Goal: Task Accomplishment & Management: Complete application form

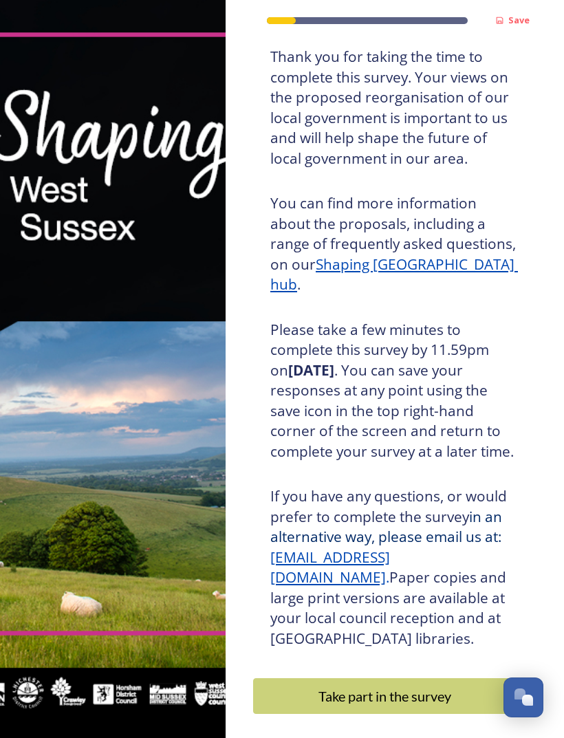
scroll to position [90, 0]
click at [414, 687] on div "Take part in the survey" at bounding box center [385, 697] width 248 height 21
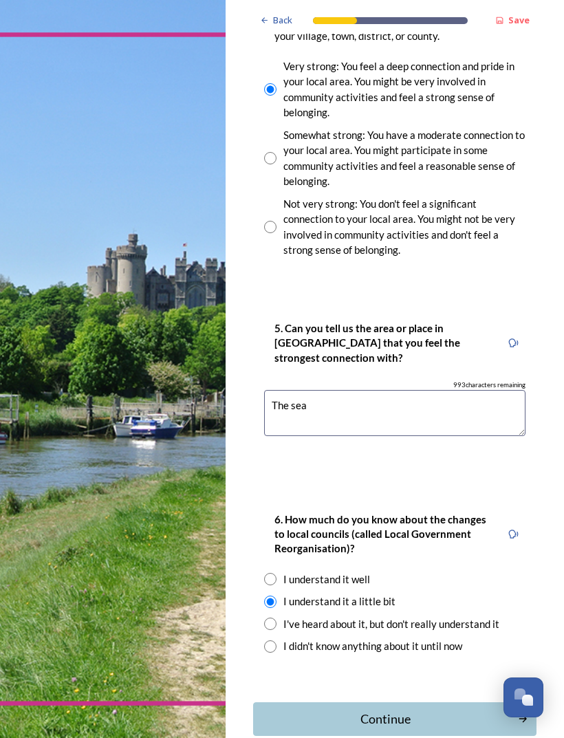
scroll to position [1217, 0]
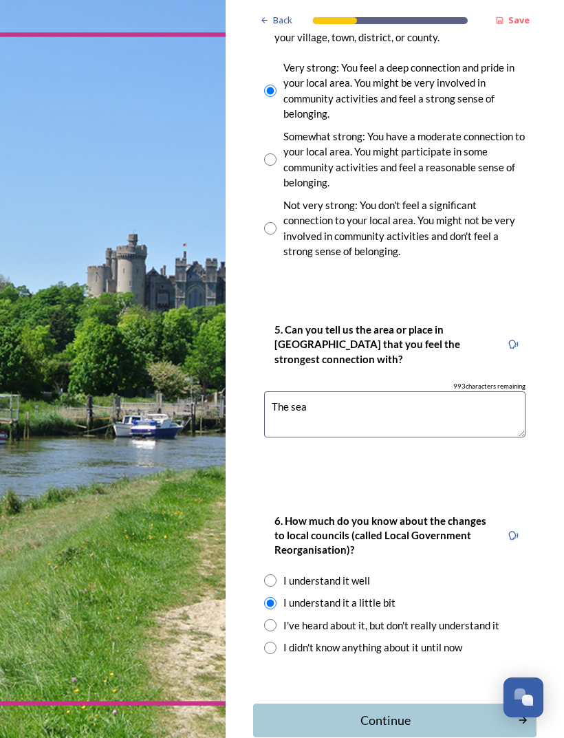
click at [402, 711] on div "Continue" at bounding box center [386, 720] width 250 height 19
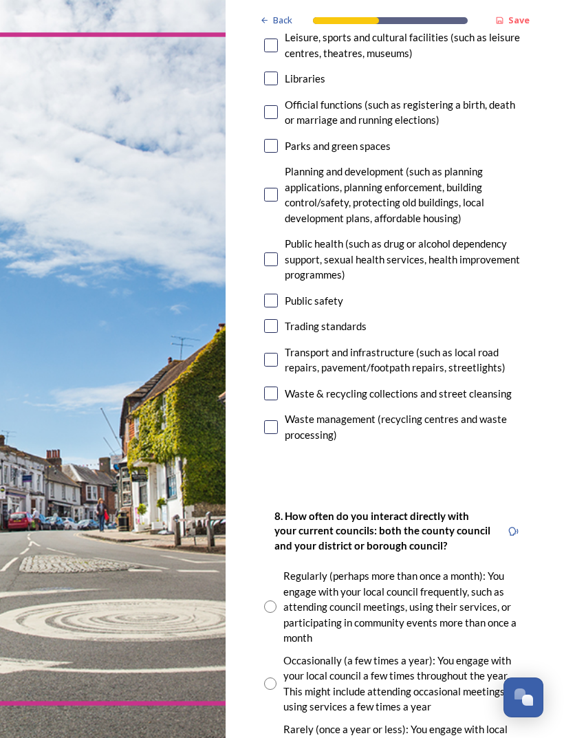
scroll to position [551, 0]
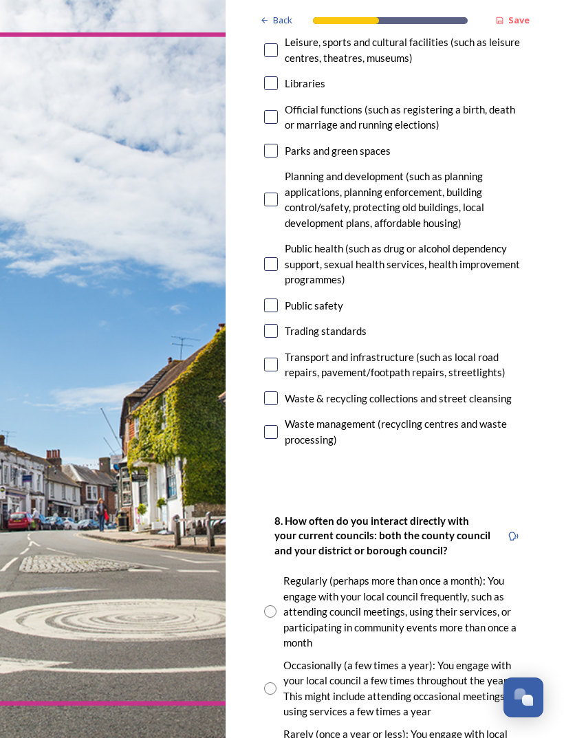
click at [277, 391] on input "checkbox" at bounding box center [271, 398] width 14 height 14
checkbox input "true"
click at [275, 358] on input "checkbox" at bounding box center [271, 365] width 14 height 14
checkbox input "true"
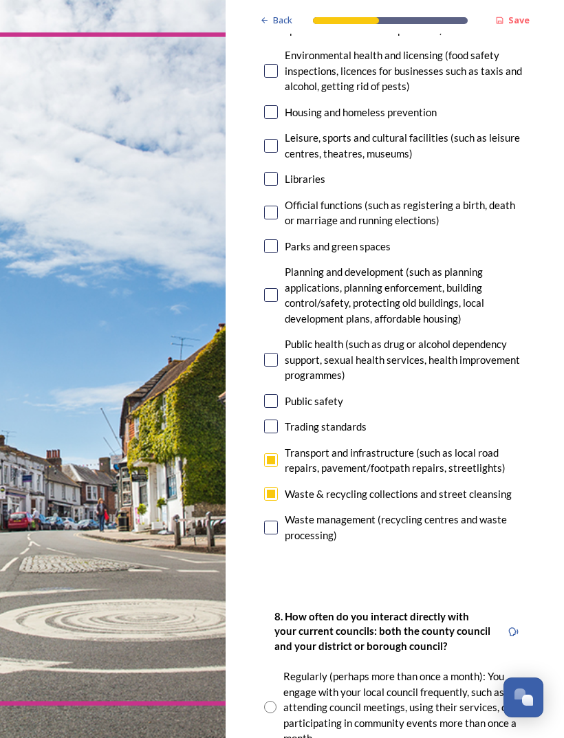
scroll to position [455, 0]
click at [274, 240] on input "checkbox" at bounding box center [271, 247] width 14 height 14
checkbox input "true"
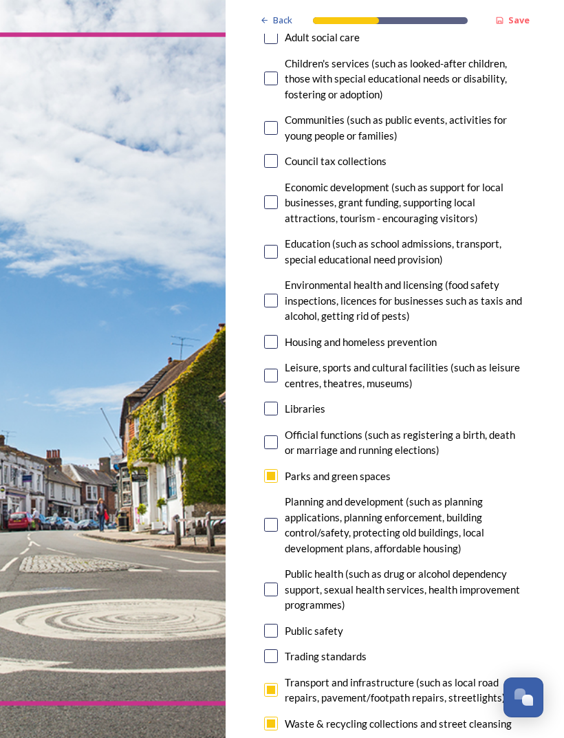
scroll to position [226, 0]
click at [271, 195] on input "checkbox" at bounding box center [271, 202] width 14 height 14
checkbox input "true"
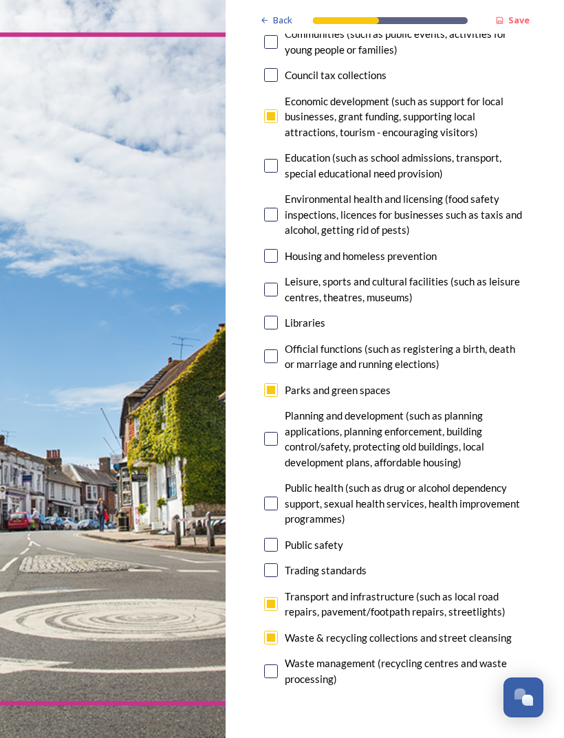
scroll to position [312, 0]
click at [276, 283] on input "checkbox" at bounding box center [271, 290] width 14 height 14
checkbox input "true"
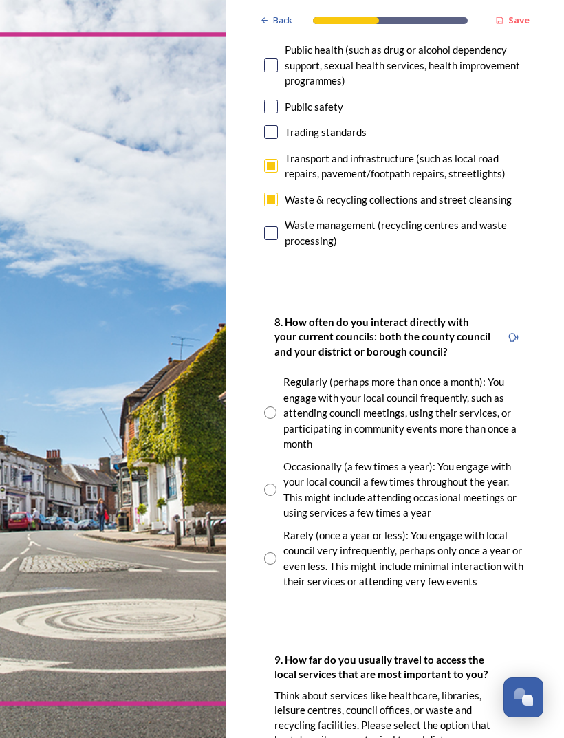
scroll to position [751, 0]
click at [274, 552] on input "radio" at bounding box center [270, 558] width 12 height 12
radio input "true"
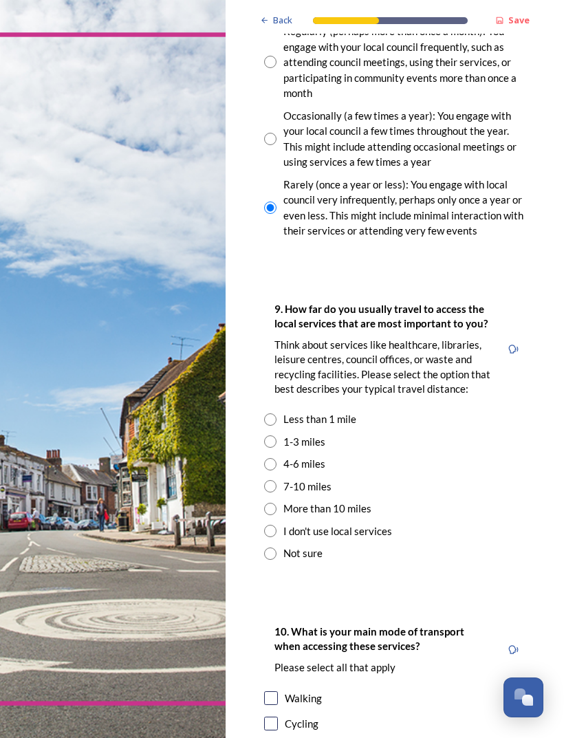
scroll to position [1115, 0]
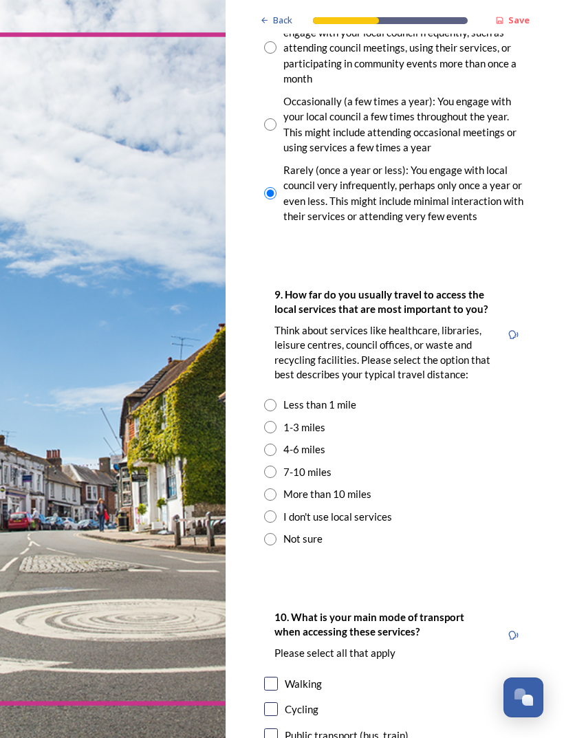
click at [272, 421] on input "radio" at bounding box center [270, 427] width 12 height 12
radio input "true"
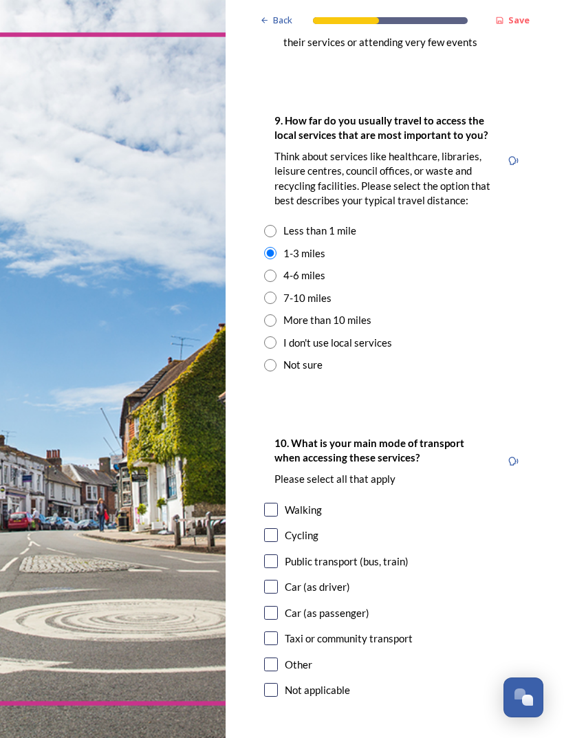
scroll to position [1289, 0]
click at [276, 503] on input "checkbox" at bounding box center [271, 510] width 14 height 14
checkbox input "true"
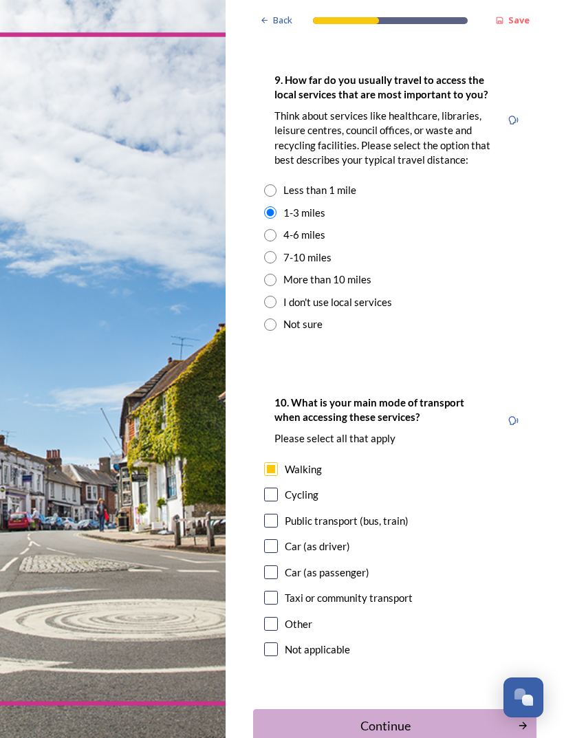
scroll to position [1329, 0]
click at [391, 718] on div "Continue" at bounding box center [386, 727] width 250 height 19
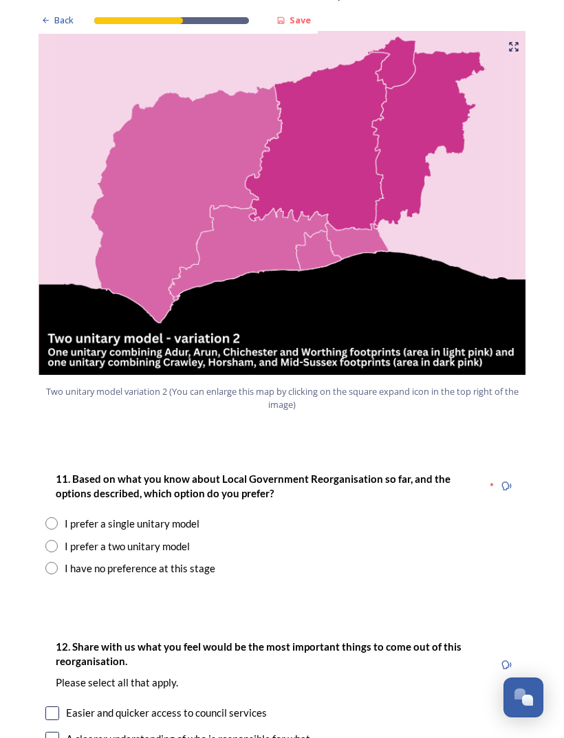
scroll to position [1454, 0]
click at [56, 540] on input "radio" at bounding box center [51, 546] width 12 height 12
radio input "true"
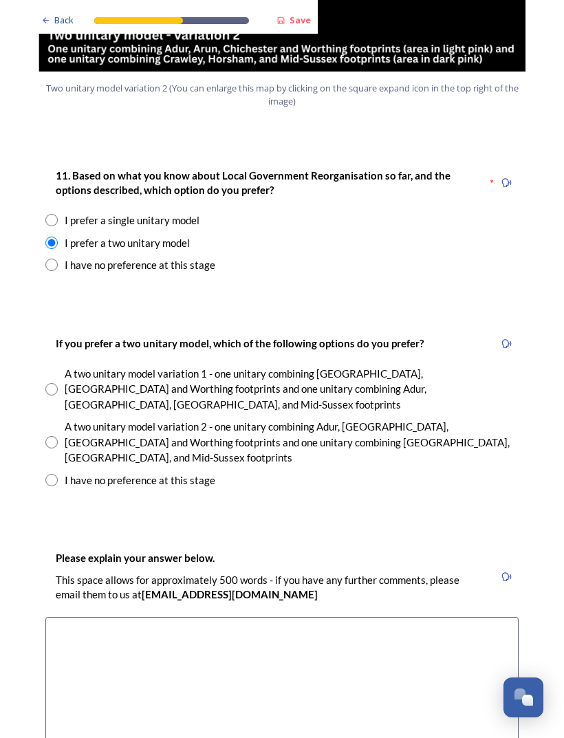
scroll to position [1758, 0]
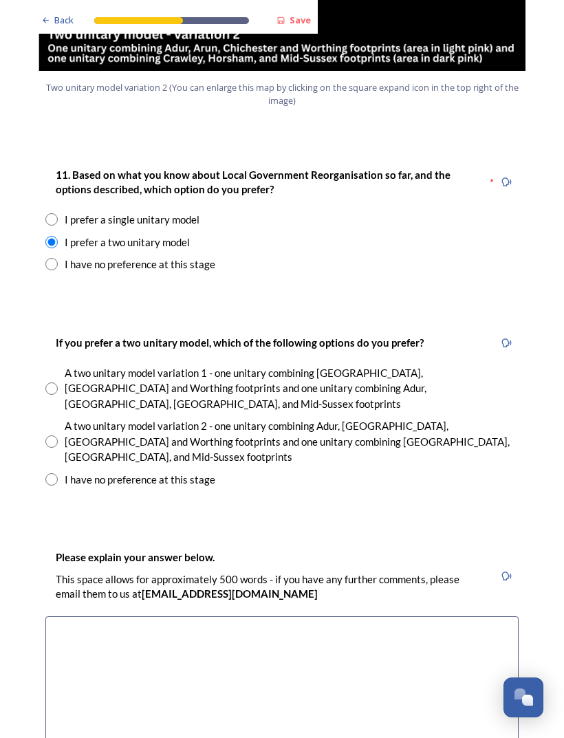
click at [51, 382] on input "radio" at bounding box center [51, 388] width 12 height 12
radio input "true"
click at [509, 616] on textarea at bounding box center [281, 693] width 473 height 155
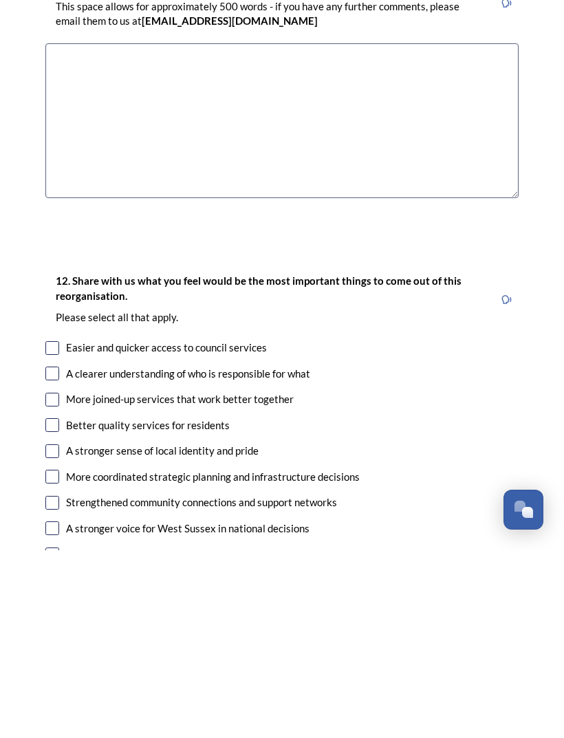
scroll to position [2146, 0]
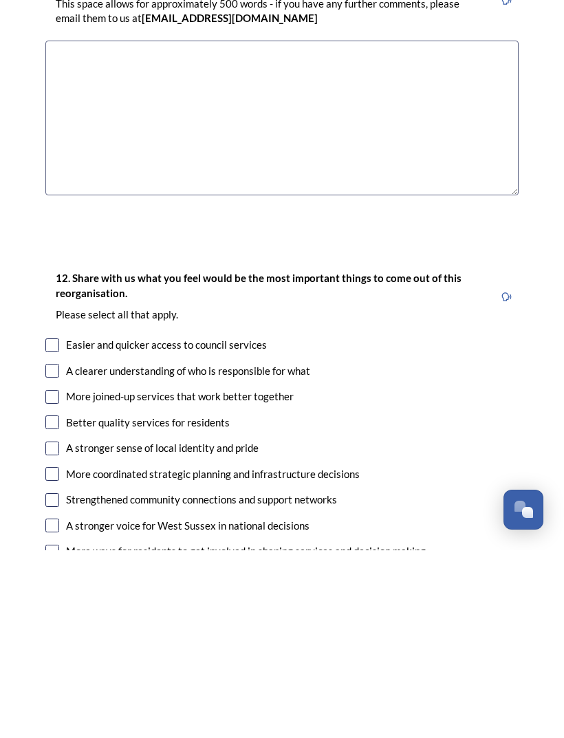
click at [54, 526] on input "checkbox" at bounding box center [52, 533] width 14 height 14
checkbox input "true"
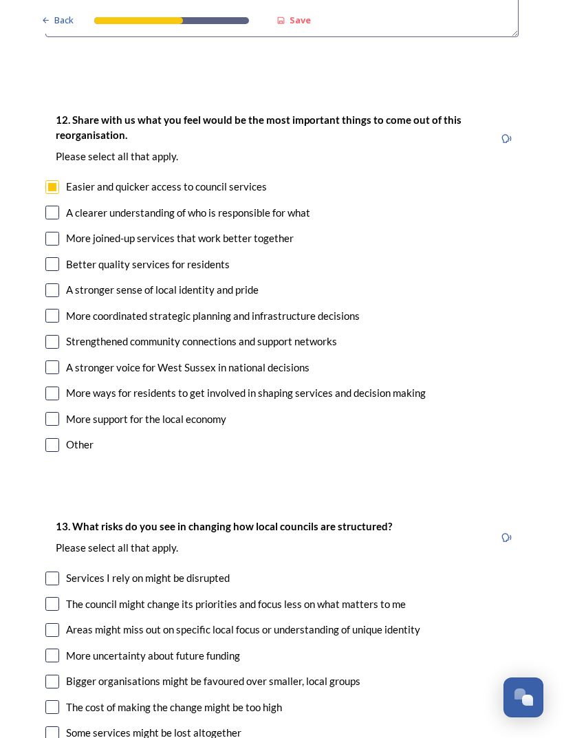
scroll to position [2494, 0]
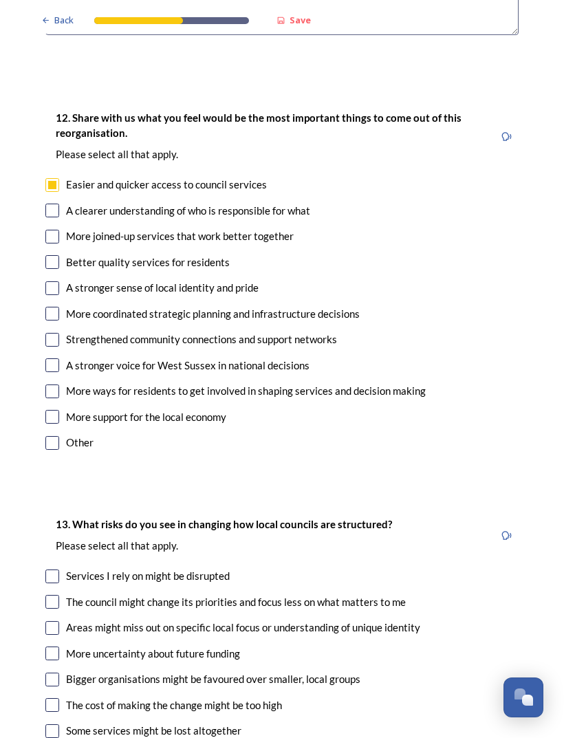
click at [50, 230] on input "checkbox" at bounding box center [52, 237] width 14 height 14
checkbox input "true"
click at [58, 255] on input "checkbox" at bounding box center [52, 262] width 14 height 14
checkbox input "true"
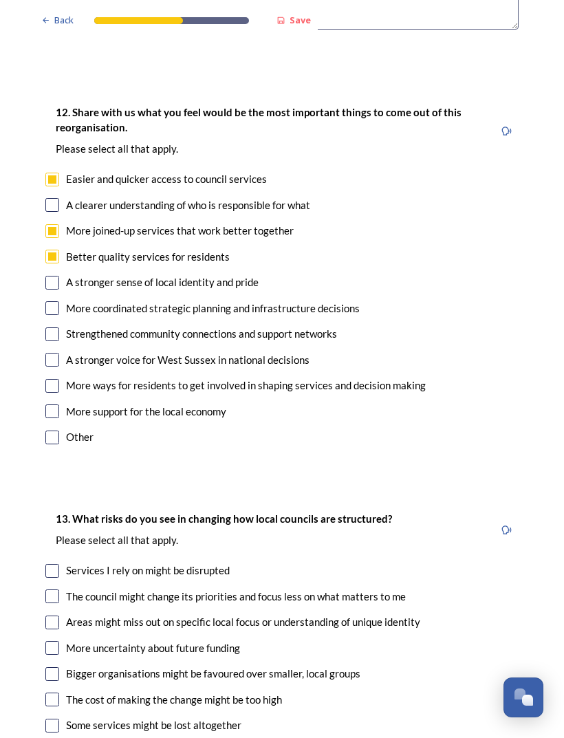
scroll to position [2502, 0]
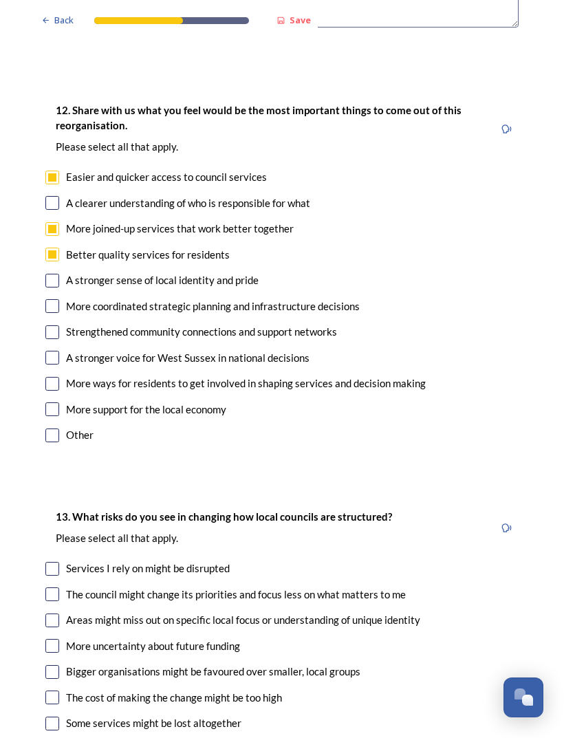
click at [54, 325] on input "checkbox" at bounding box center [52, 332] width 14 height 14
checkbox input "true"
click at [52, 402] on input "checkbox" at bounding box center [52, 409] width 14 height 14
checkbox input "true"
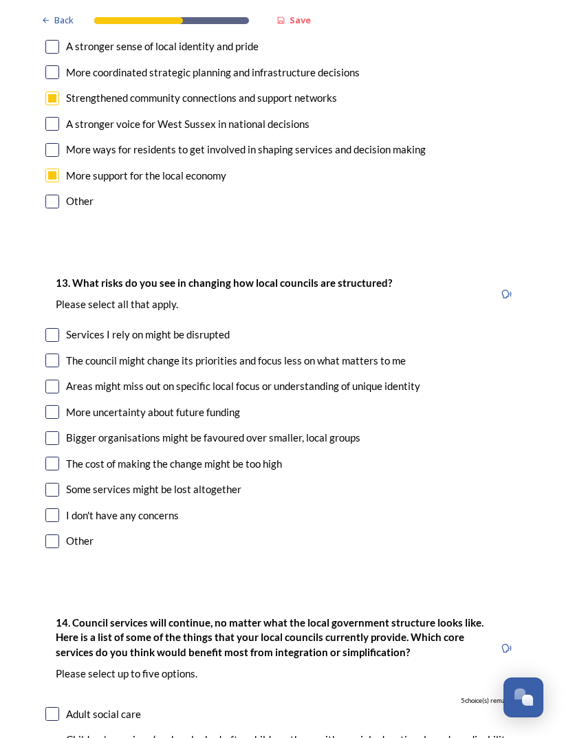
scroll to position [2740, 0]
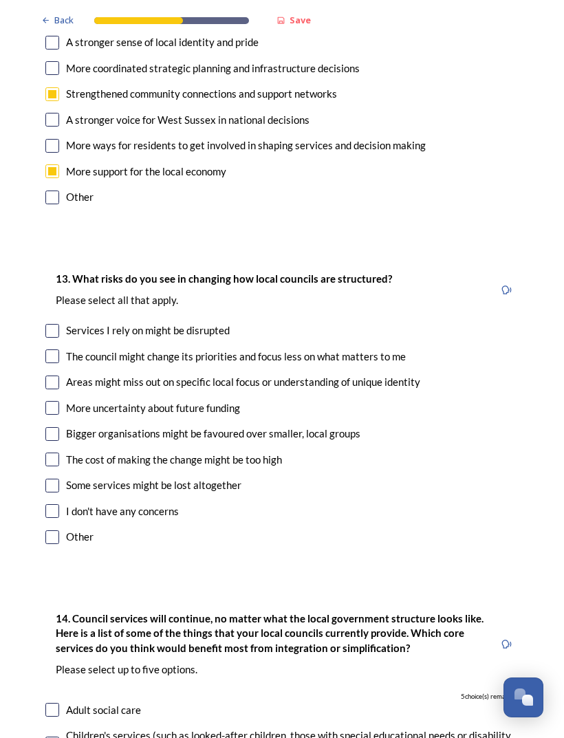
click at [58, 324] on input "checkbox" at bounding box center [52, 331] width 14 height 14
checkbox input "true"
click at [58, 349] on input "checkbox" at bounding box center [52, 356] width 14 height 14
checkbox input "true"
click at [56, 376] on input "checkbox" at bounding box center [52, 383] width 14 height 14
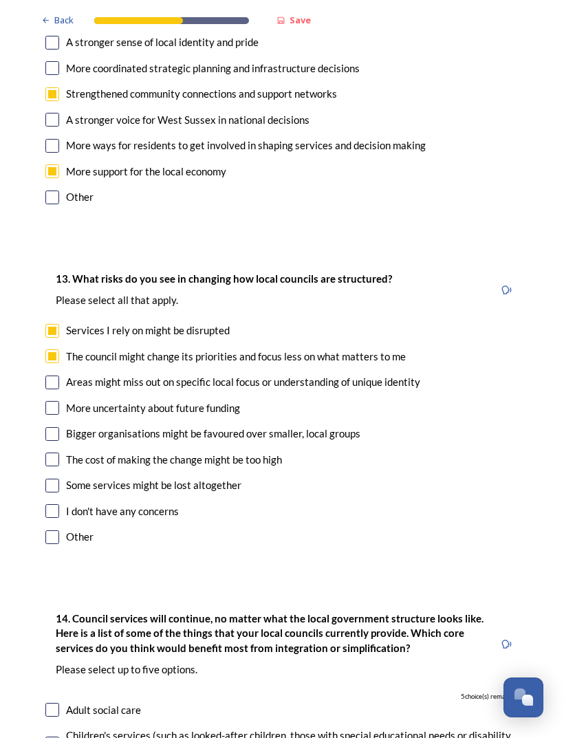
checkbox input "true"
click at [51, 401] on input "checkbox" at bounding box center [52, 408] width 14 height 14
checkbox input "true"
click at [57, 427] on input "checkbox" at bounding box center [52, 434] width 14 height 14
checkbox input "true"
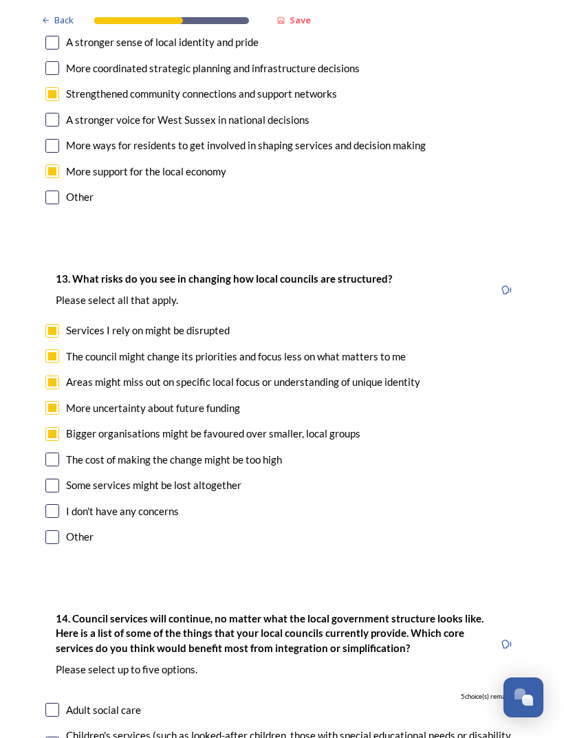
click at [51, 453] on input "checkbox" at bounding box center [52, 460] width 14 height 14
checkbox input "true"
click at [53, 479] on input "checkbox" at bounding box center [52, 486] width 14 height 14
checkbox input "true"
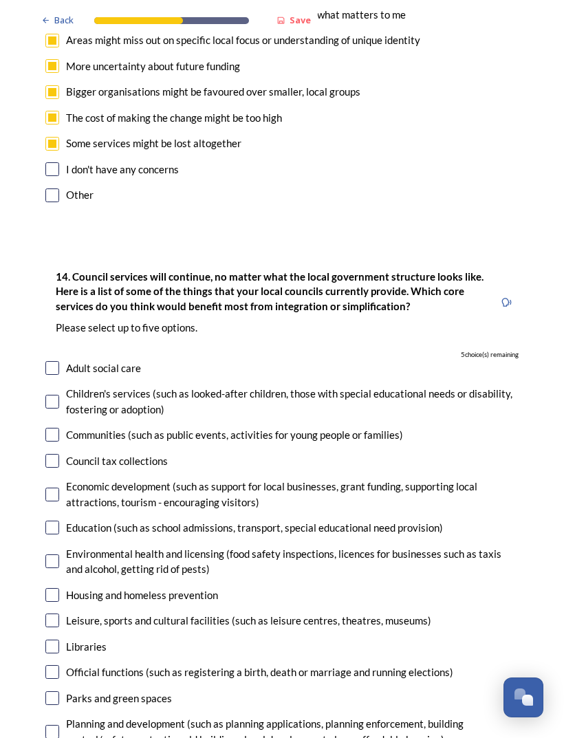
scroll to position [3082, 0]
click at [64, 360] on div "Adult social care" at bounding box center [281, 368] width 473 height 16
checkbox input "true"
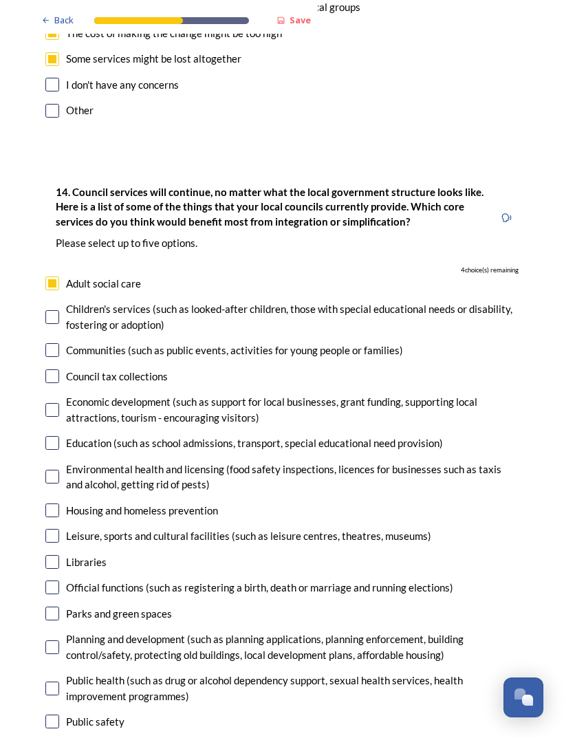
scroll to position [3167, 0]
click at [56, 369] on input "checkbox" at bounding box center [52, 376] width 14 height 14
checkbox input "true"
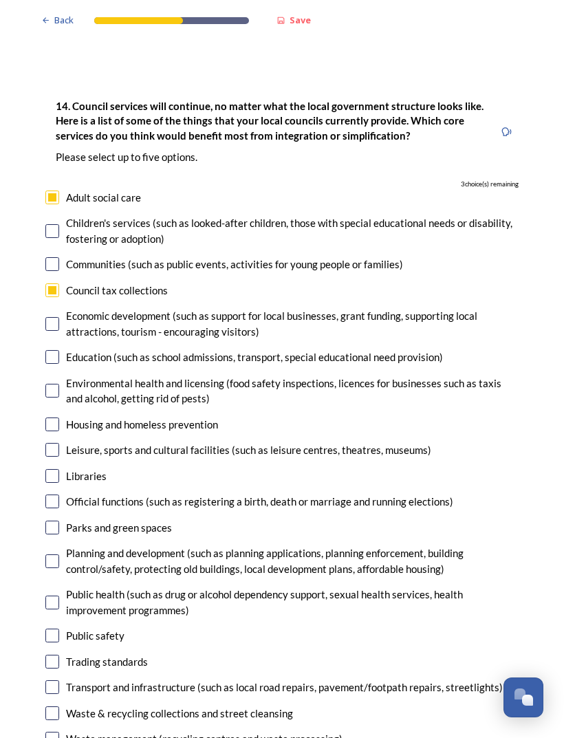
scroll to position [3253, 0]
click at [58, 350] on input "checkbox" at bounding box center [52, 357] width 14 height 14
checkbox input "true"
click at [65, 417] on div "Housing and homeless prevention" at bounding box center [281, 425] width 473 height 16
checkbox input "true"
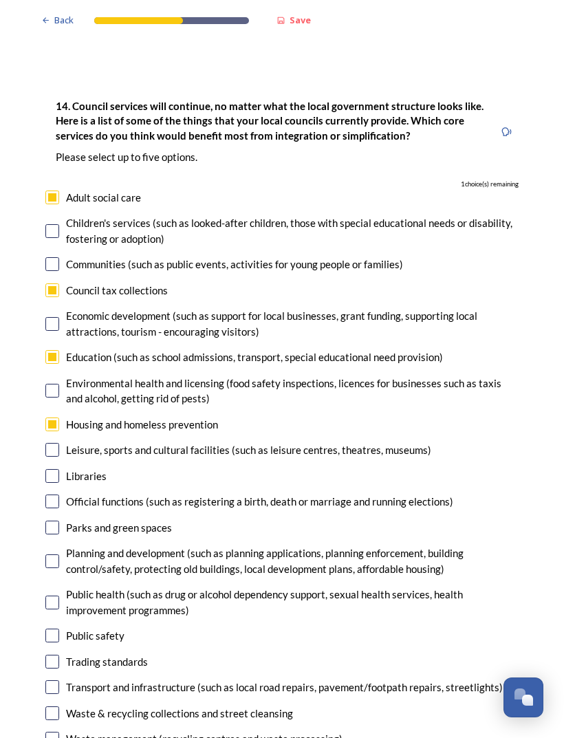
click at [58, 443] on input "checkbox" at bounding box center [52, 450] width 14 height 14
checkbox input "true"
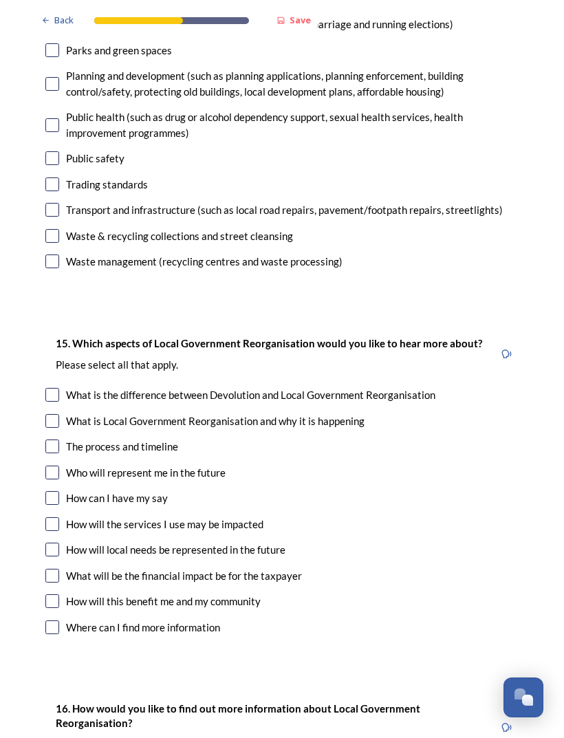
scroll to position [3731, 0]
click at [54, 387] on input "checkbox" at bounding box center [52, 394] width 14 height 14
checkbox input "true"
click at [67, 413] on div "What is Local Government Reorganisation and why it is happening" at bounding box center [215, 421] width 299 height 16
checkbox input "true"
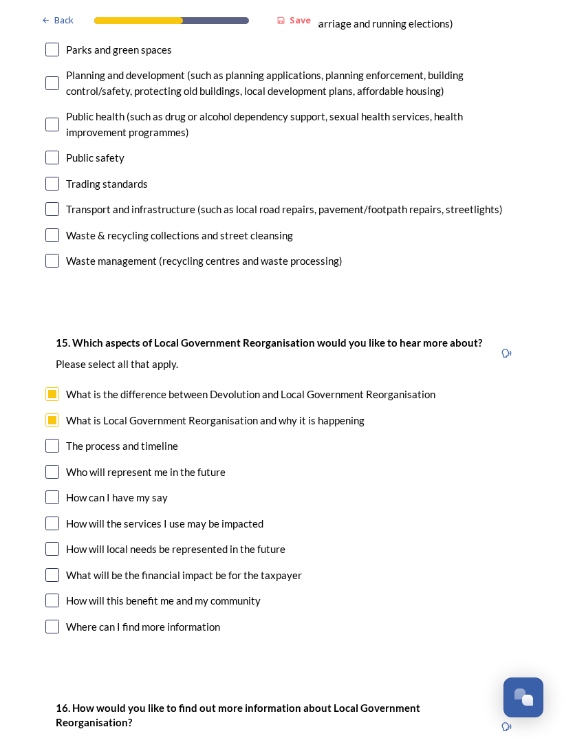
click at [53, 439] on input "checkbox" at bounding box center [52, 446] width 14 height 14
checkbox input "true"
click at [56, 465] on input "checkbox" at bounding box center [52, 472] width 14 height 14
checkbox input "true"
click at [46, 517] on input "checkbox" at bounding box center [52, 524] width 14 height 14
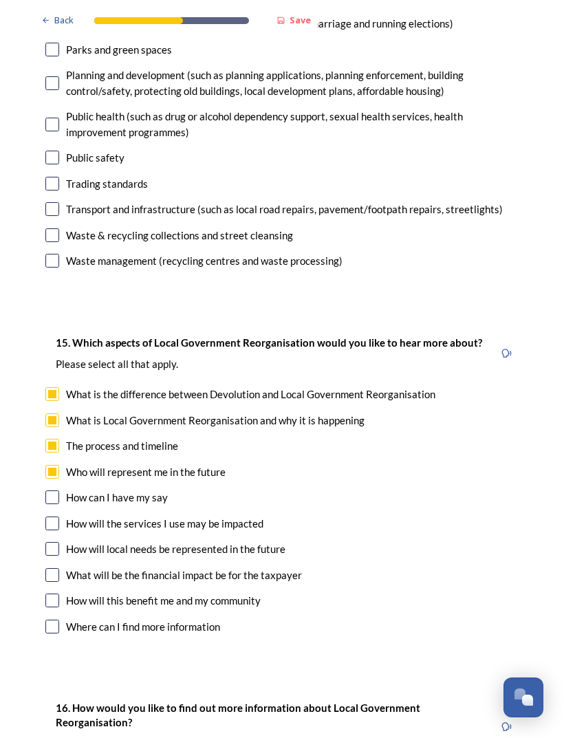
checkbox input "true"
click at [55, 542] on input "checkbox" at bounding box center [52, 549] width 14 height 14
checkbox input "true"
click at [57, 568] on input "checkbox" at bounding box center [52, 575] width 14 height 14
checkbox input "true"
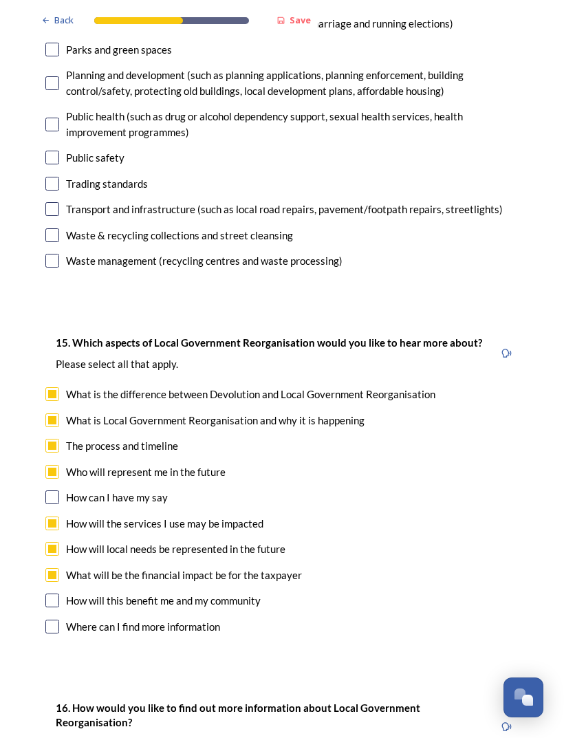
click at [58, 594] on input "checkbox" at bounding box center [52, 601] width 14 height 14
checkbox input "true"
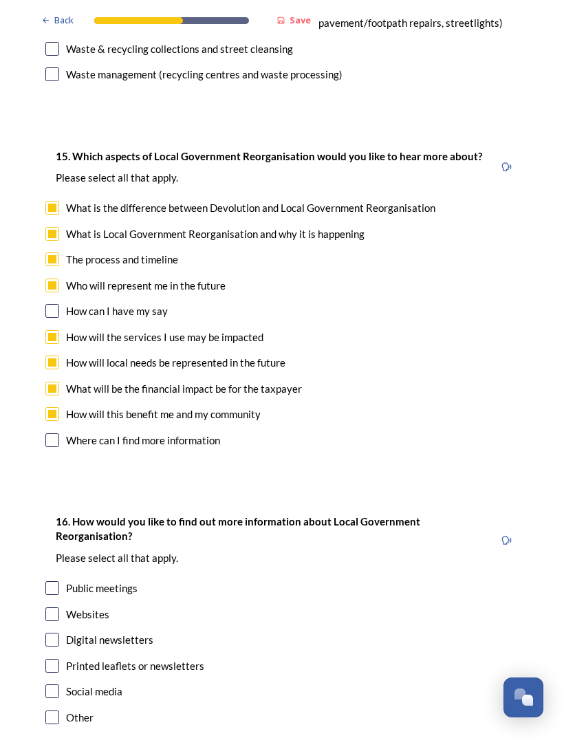
scroll to position [3916, 0]
click at [60, 581] on div "Public meetings" at bounding box center [281, 589] width 473 height 16
checkbox input "true"
click at [57, 608] on input "checkbox" at bounding box center [52, 615] width 14 height 14
checkbox input "true"
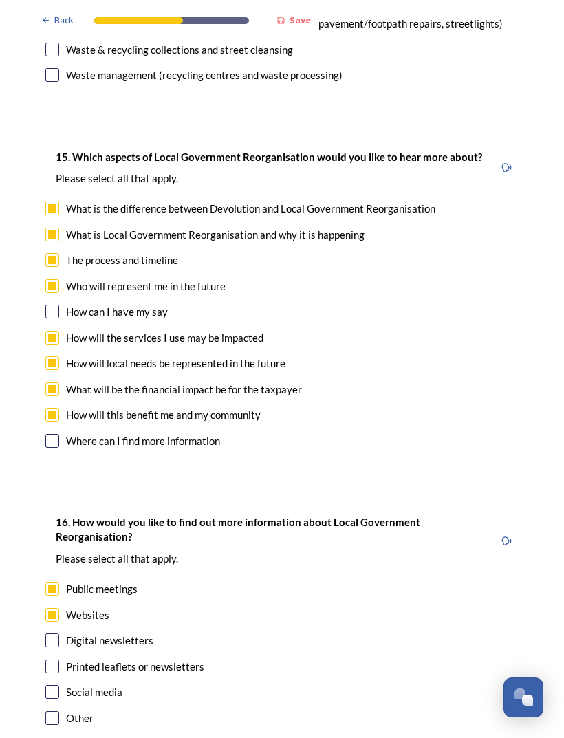
click at [58, 660] on input "checkbox" at bounding box center [52, 667] width 14 height 14
checkbox input "true"
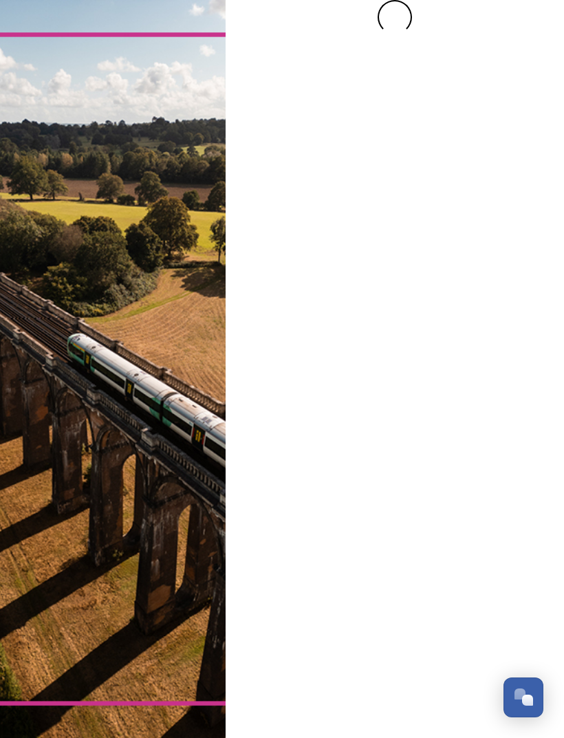
scroll to position [0, 0]
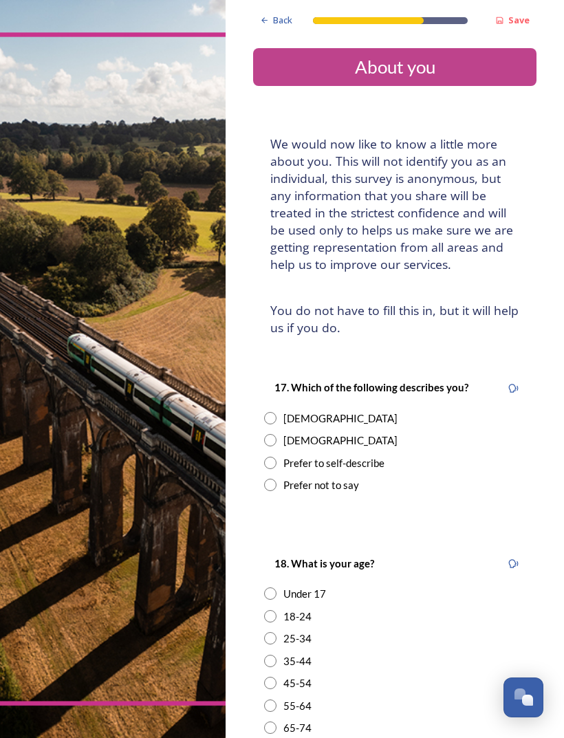
click at [274, 435] on input "radio" at bounding box center [270, 440] width 12 height 12
radio input "true"
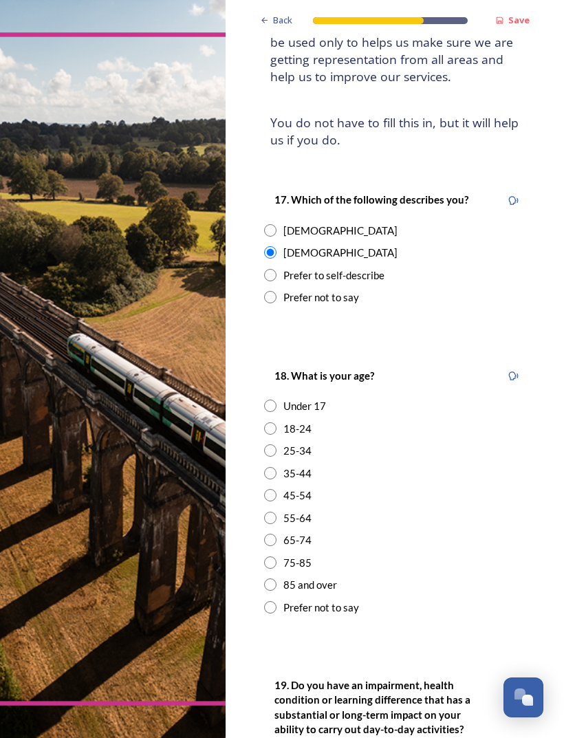
scroll to position [188, 0]
click at [278, 532] on div "65-74" at bounding box center [394, 540] width 261 height 16
radio input "true"
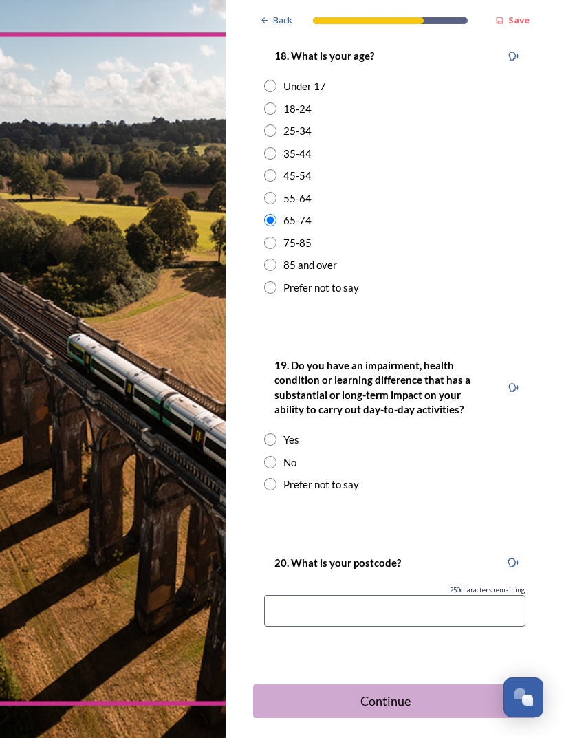
scroll to position [507, 0]
click at [276, 457] on input "radio" at bounding box center [270, 463] width 12 height 12
radio input "true"
click at [379, 596] on input at bounding box center [394, 612] width 261 height 32
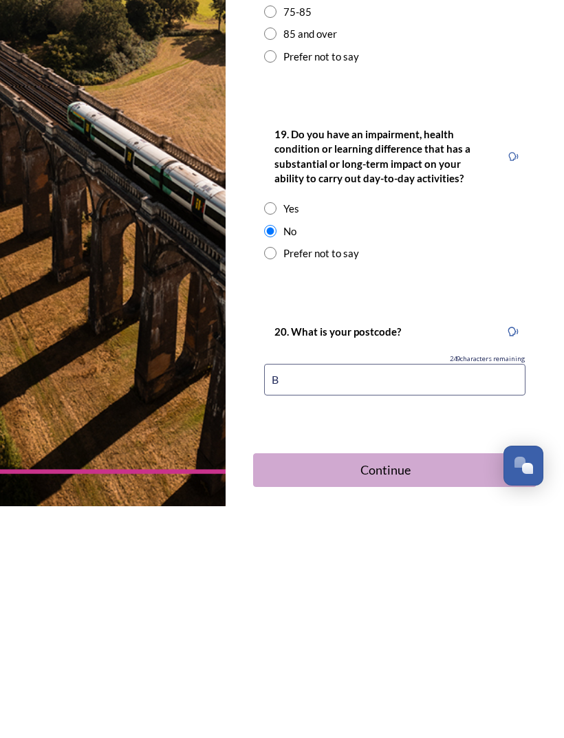
scroll to position [44, 0]
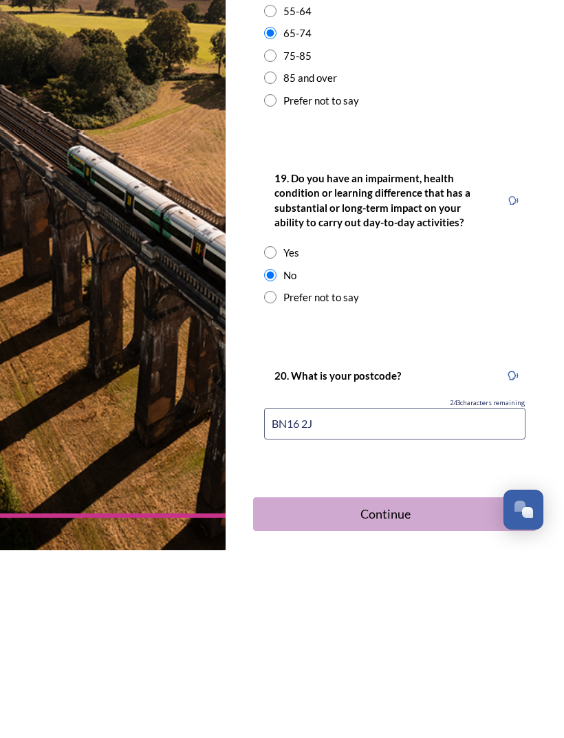
type input "BN16 2JW"
click at [398, 693] on div "Continue" at bounding box center [386, 702] width 250 height 19
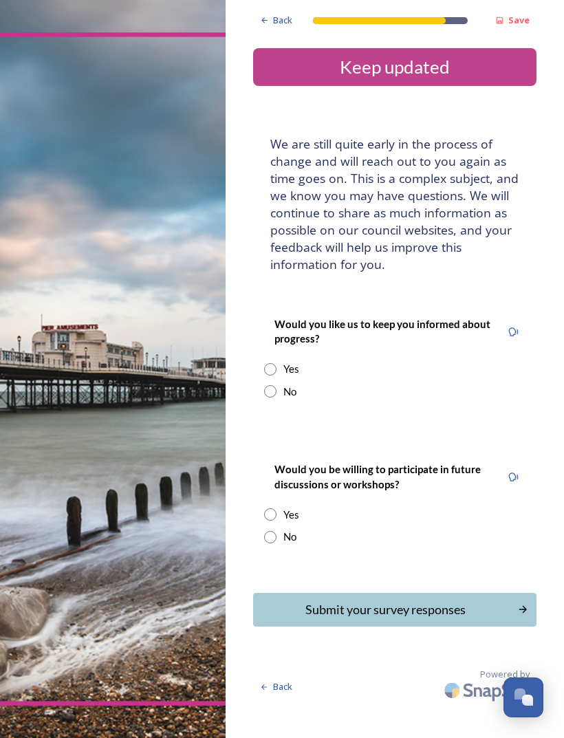
click at [268, 369] on input "radio" at bounding box center [270, 369] width 12 height 12
radio input "true"
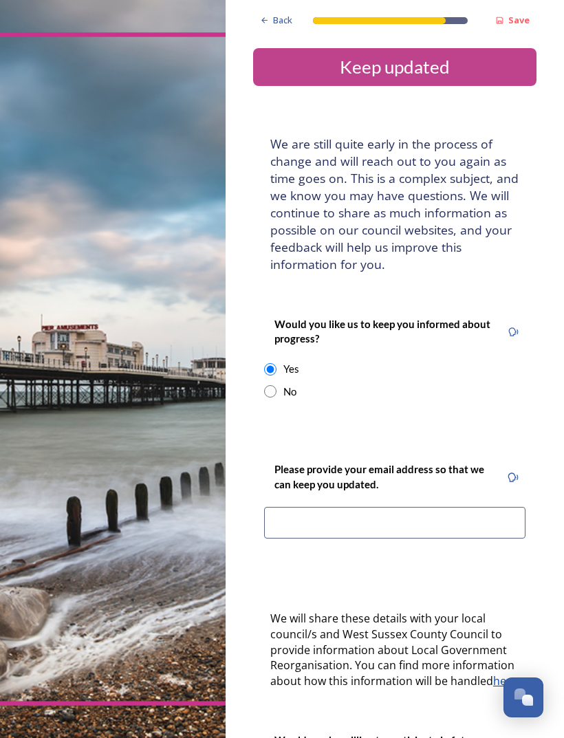
click at [330, 510] on input at bounding box center [394, 523] width 261 height 32
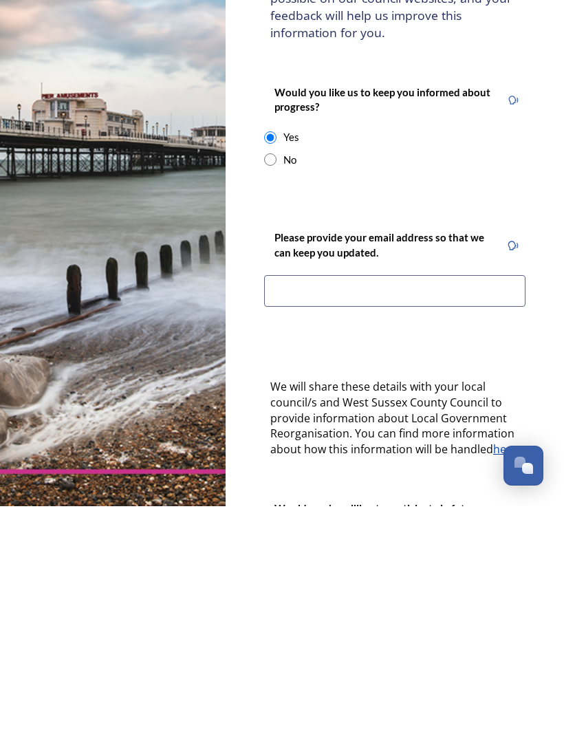
type input "rick.tupper@btinternet.com"
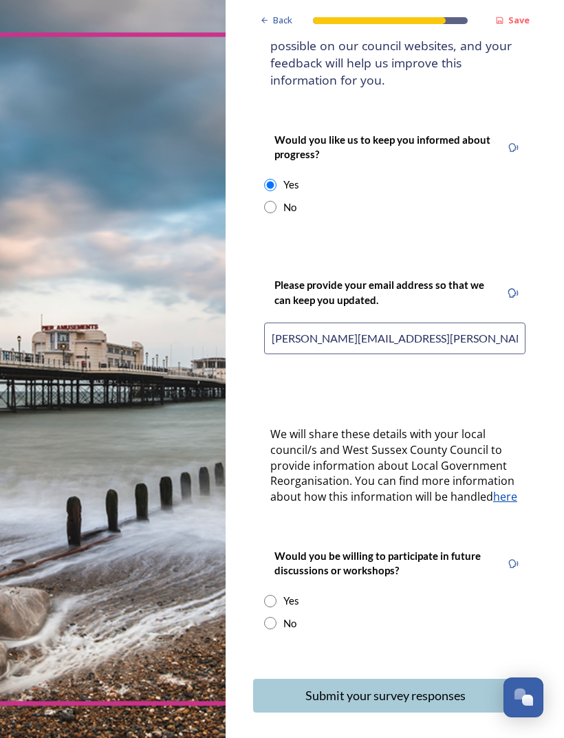
scroll to position [183, 0]
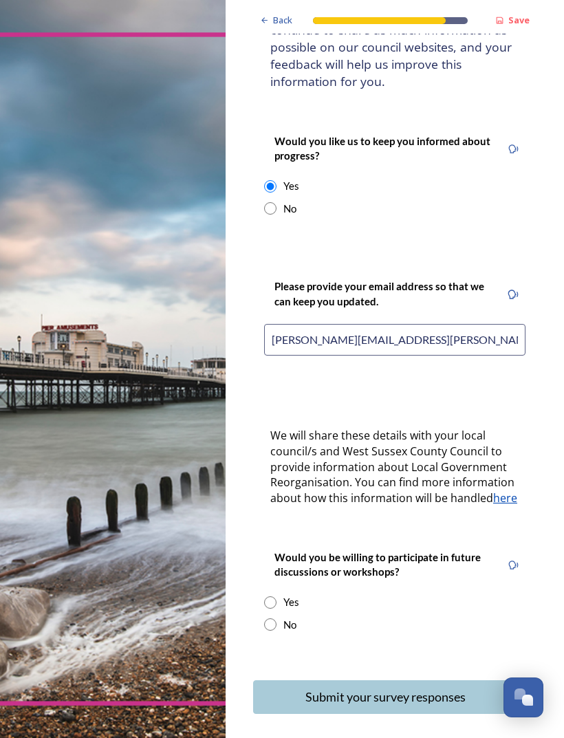
click at [276, 594] on div "Yes" at bounding box center [394, 602] width 261 height 16
radio input "true"
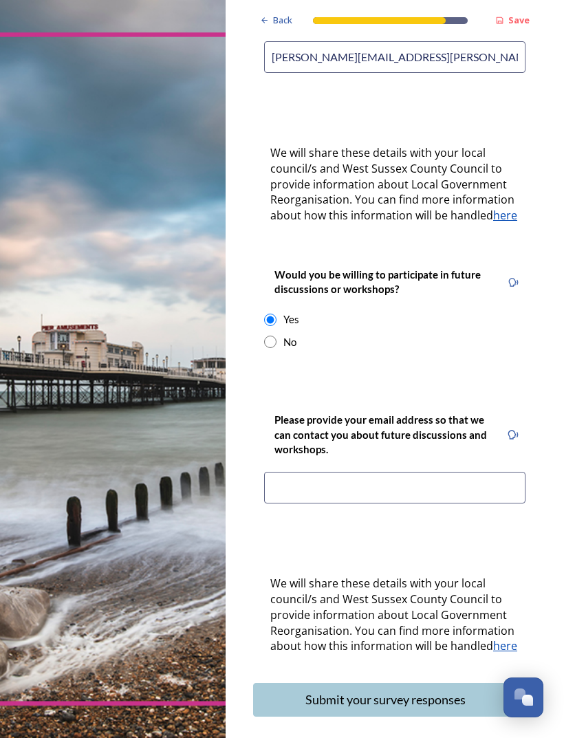
scroll to position [464, 0]
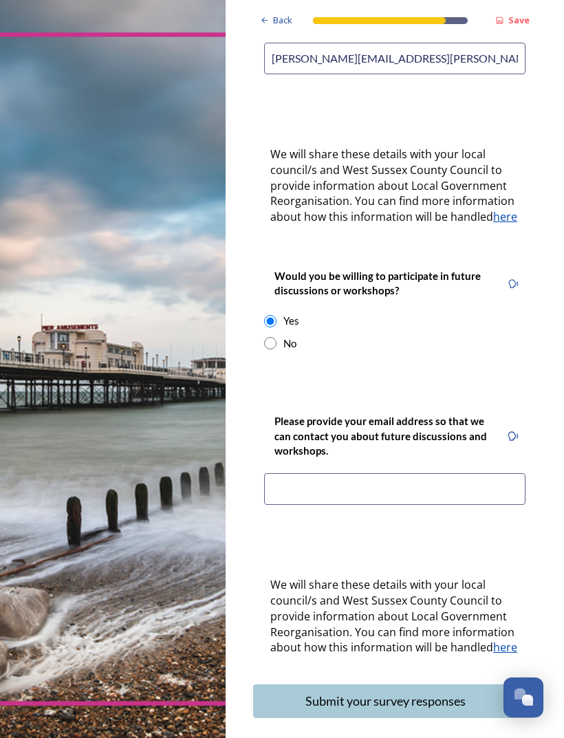
click at [323, 473] on input at bounding box center [394, 489] width 261 height 32
type input "rick.tupper@btinternet.com"
click at [362, 692] on div "Submit your survey responses" at bounding box center [386, 701] width 250 height 19
